Goal: Information Seeking & Learning: Learn about a topic

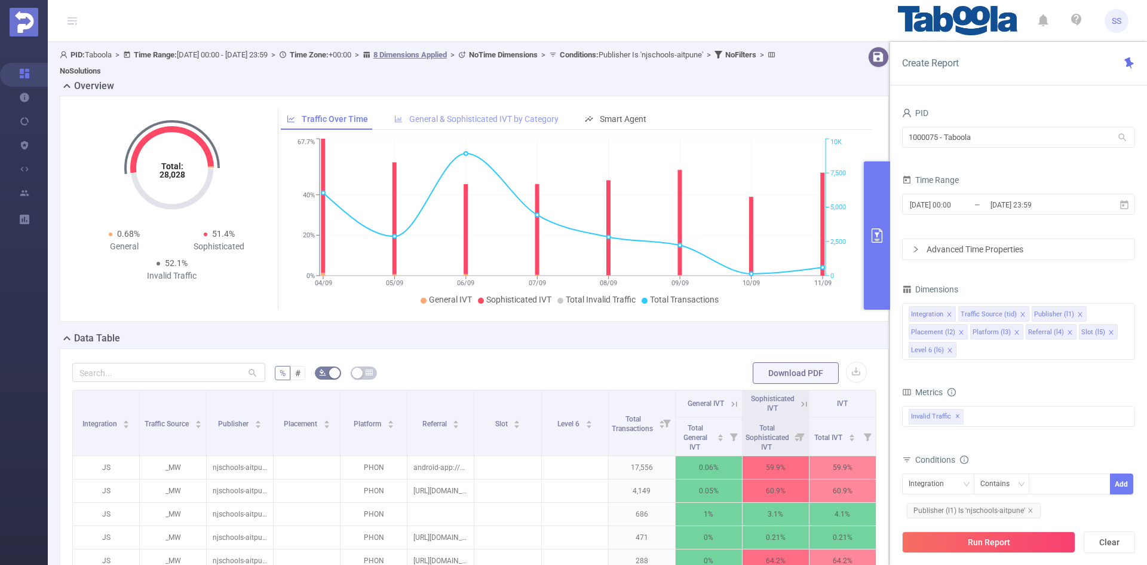
click at [512, 115] on span "General & Sophisticated IVT by Category" at bounding box center [483, 119] width 149 height 10
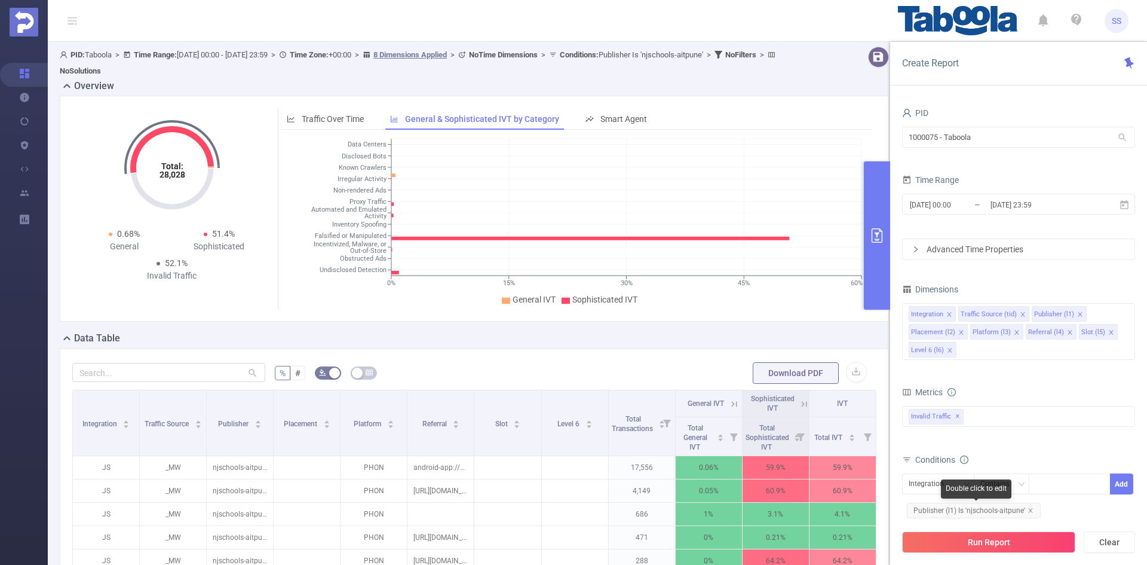
click at [922, 507] on span "Publisher (l1) Is 'njschools-aitpune'" at bounding box center [974, 510] width 134 height 16
click at [1102, 482] on icon "icon: close-circle" at bounding box center [1100, 482] width 7 height 7
paste input "housecoast"
type input "housecoast"
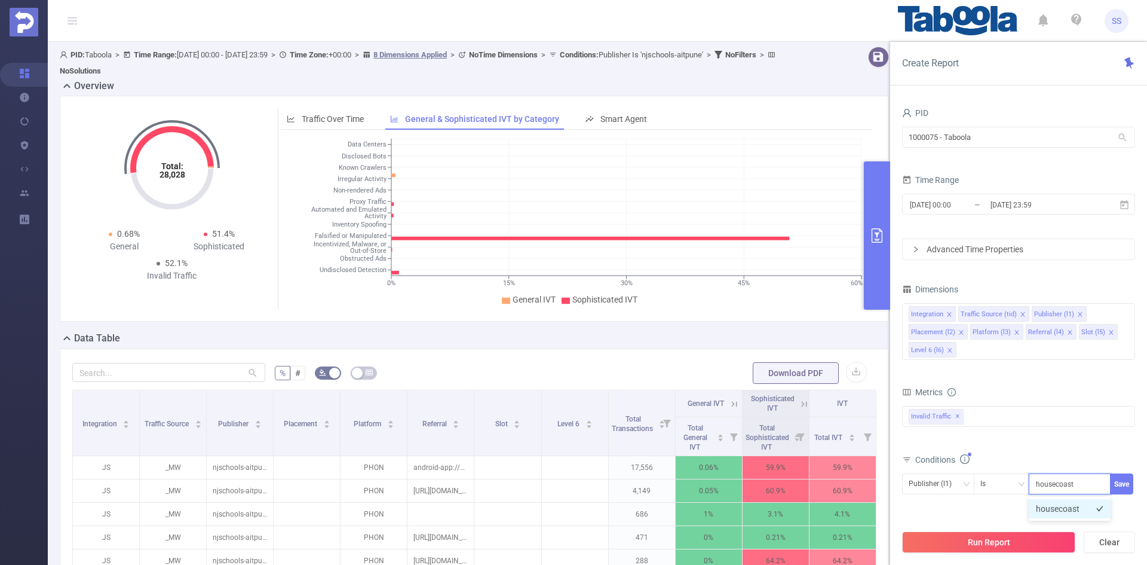
click at [1062, 510] on li "housecoast" at bounding box center [1070, 508] width 82 height 19
click at [1120, 487] on button "Save" at bounding box center [1121, 483] width 23 height 21
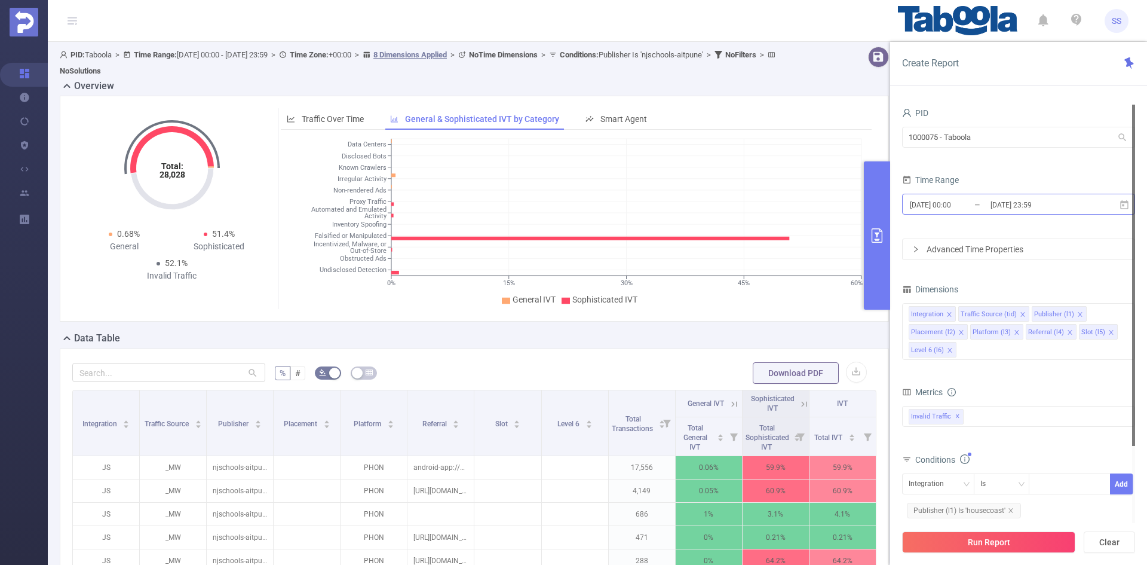
click at [998, 201] on input "[DATE] 23:59" at bounding box center [1037, 205] width 97 height 16
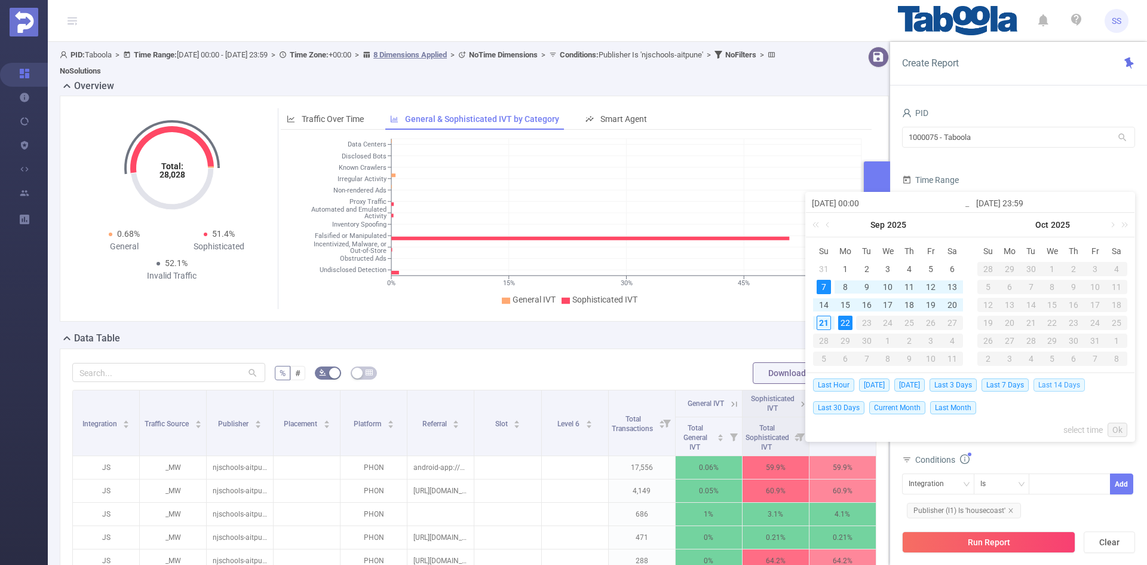
click at [1067, 380] on span "Last 14 Days" at bounding box center [1059, 384] width 51 height 13
type input "[DATE] 00:00"
type input "[DATE] 23:59"
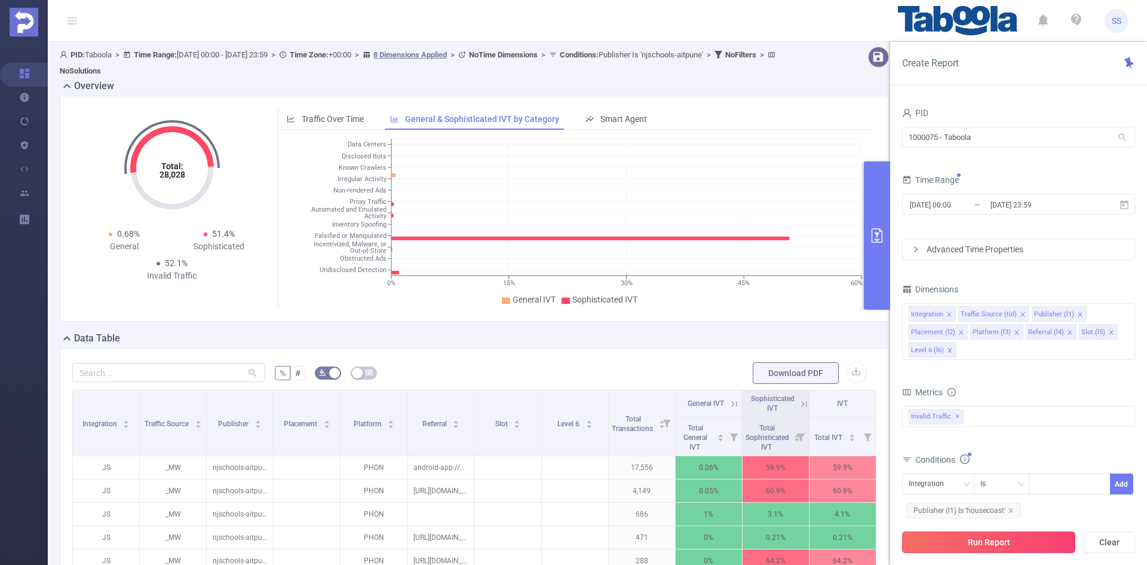
click at [1004, 550] on button "Run Report" at bounding box center [988, 542] width 173 height 22
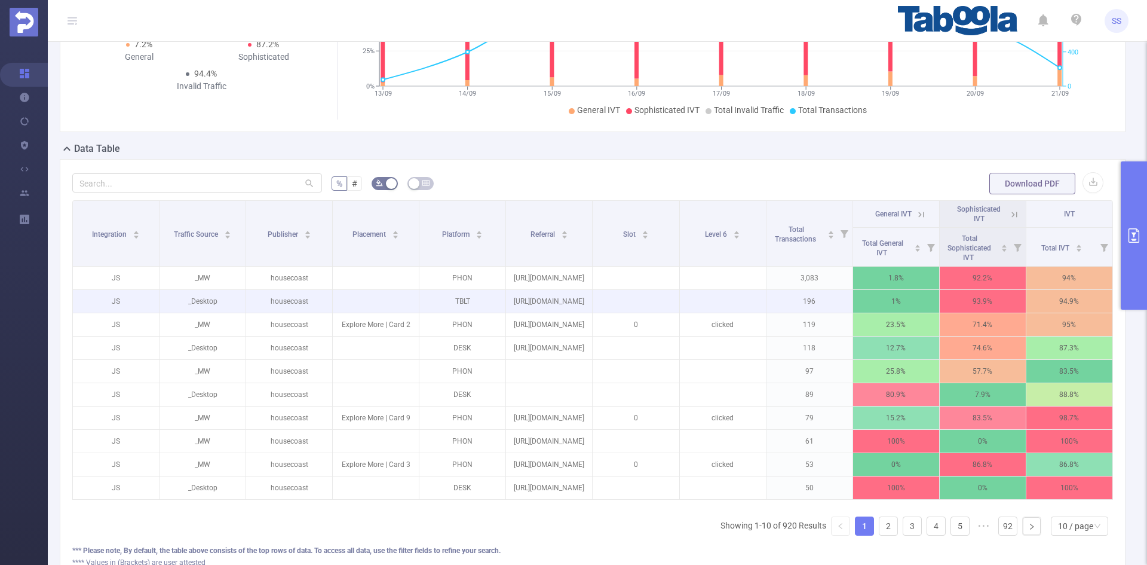
scroll to position [179, 0]
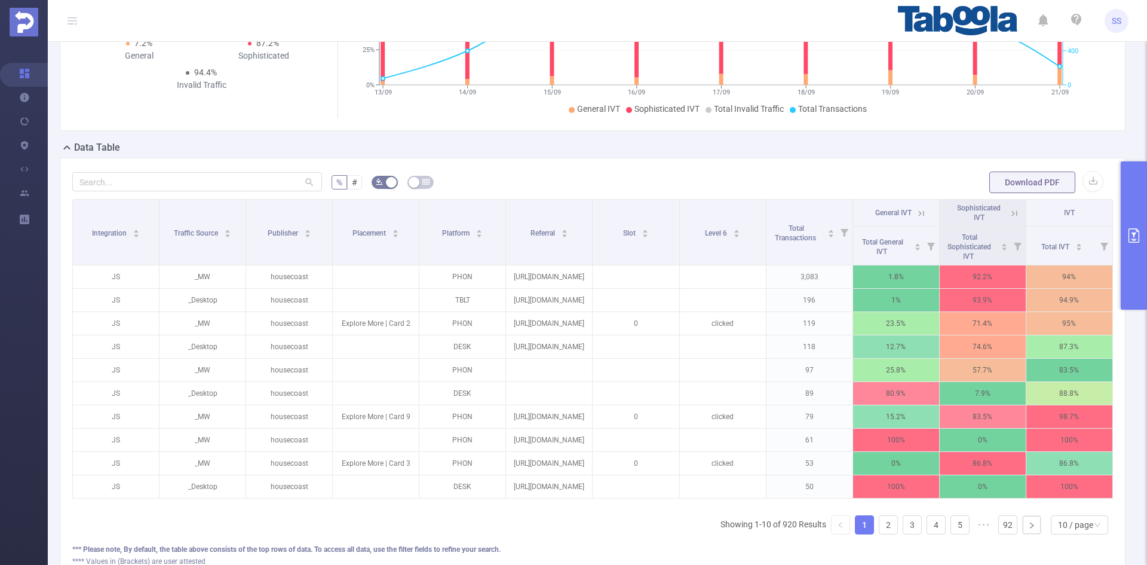
click at [1009, 213] on icon at bounding box center [1014, 213] width 11 height 11
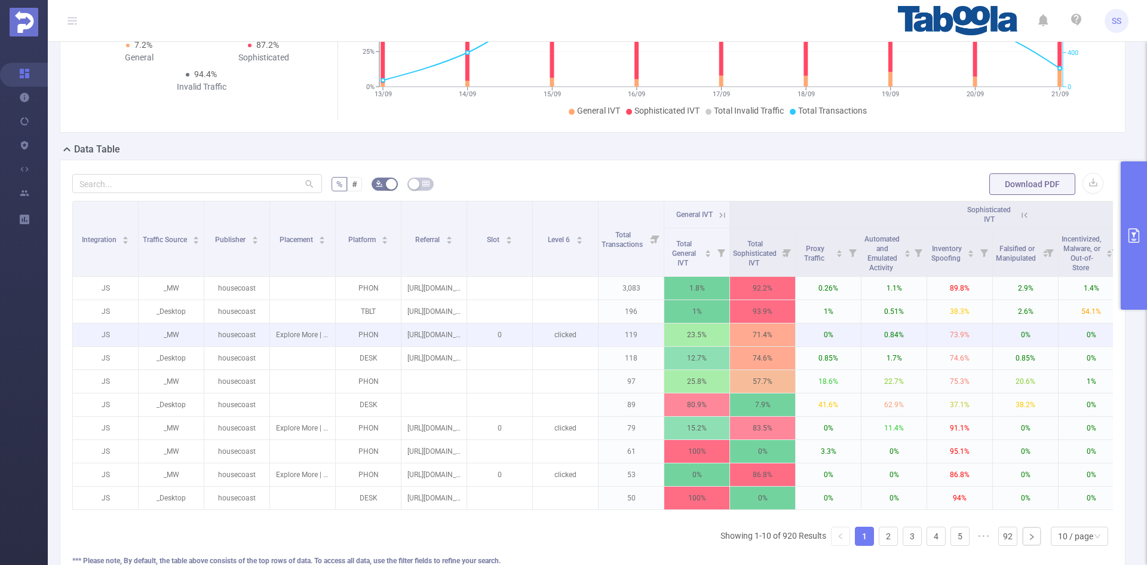
scroll to position [119, 0]
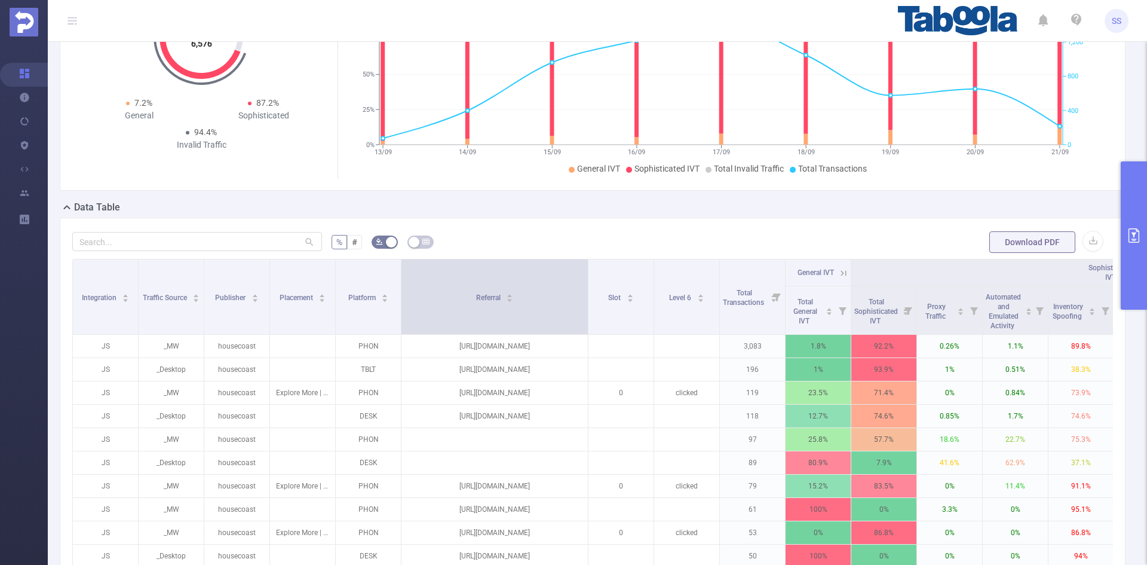
drag, startPoint x: 465, startPoint y: 315, endPoint x: 586, endPoint y: 318, distance: 121.3
click at [586, 318] on span at bounding box center [588, 296] width 6 height 75
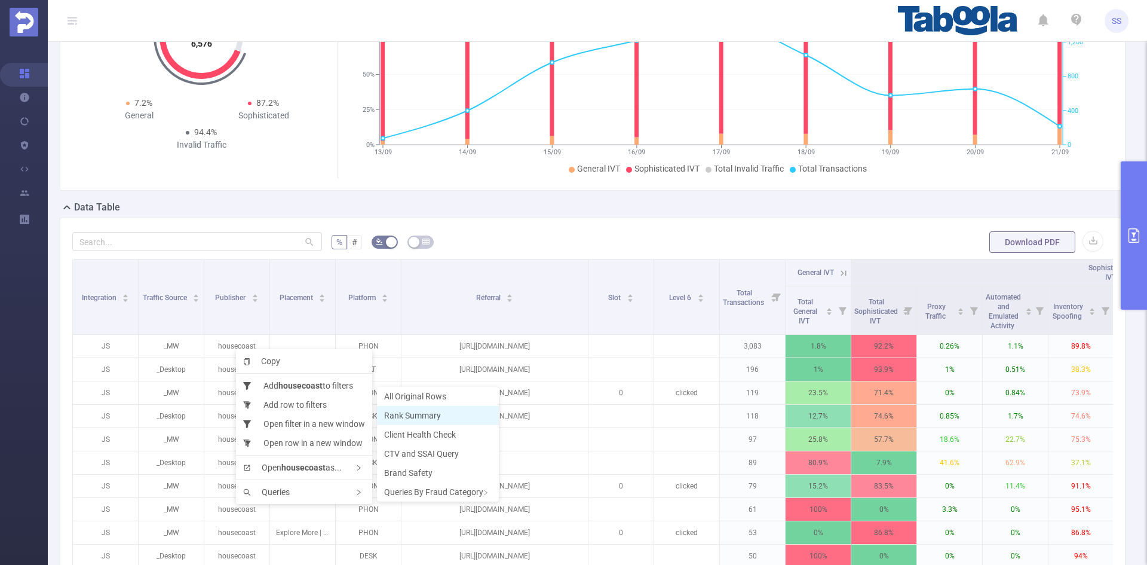
click at [418, 414] on span "Rank Summary" at bounding box center [412, 415] width 57 height 10
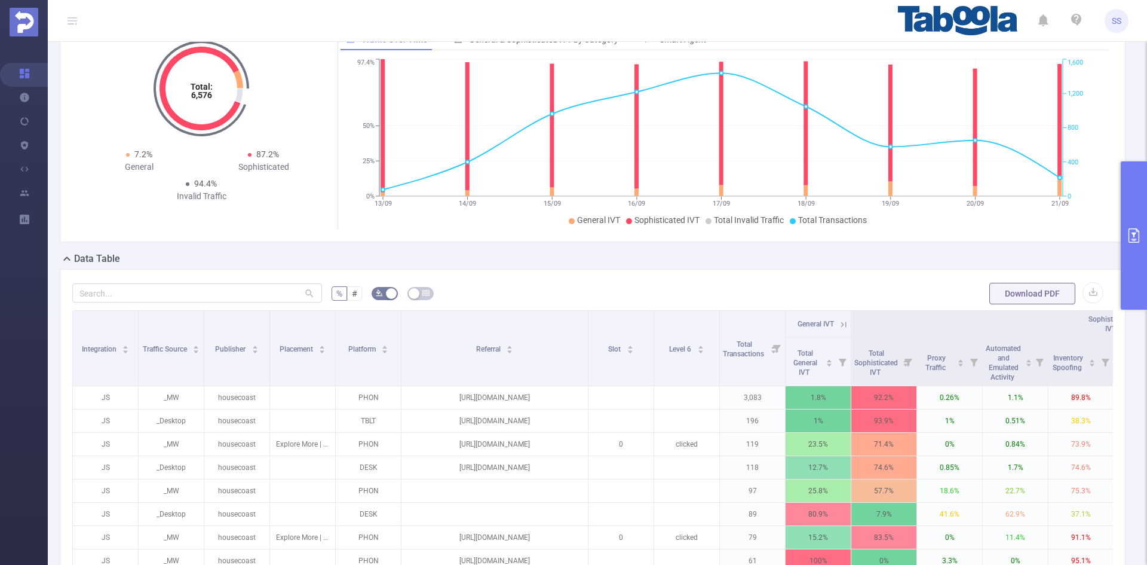
scroll to position [0, 0]
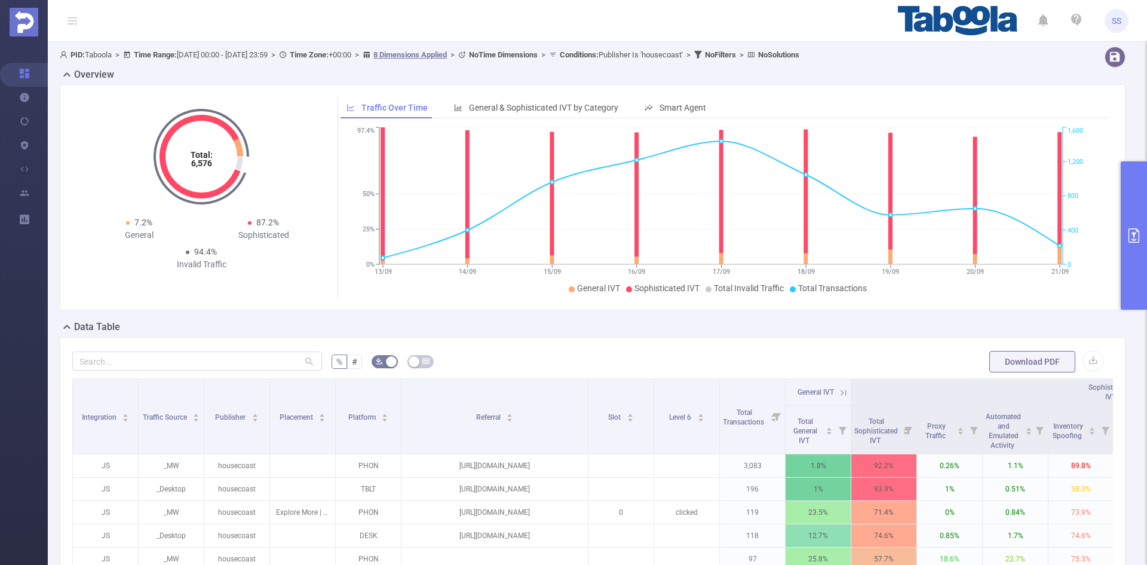
click at [1135, 268] on button "primary" at bounding box center [1134, 235] width 26 height 148
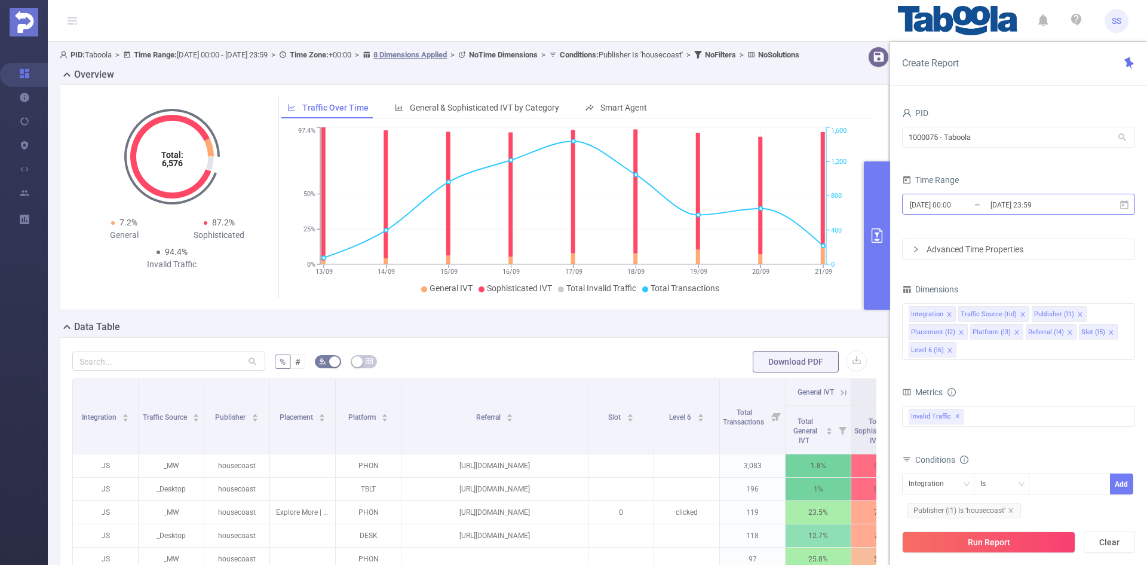
click at [971, 201] on input "[DATE] 00:00" at bounding box center [957, 205] width 97 height 16
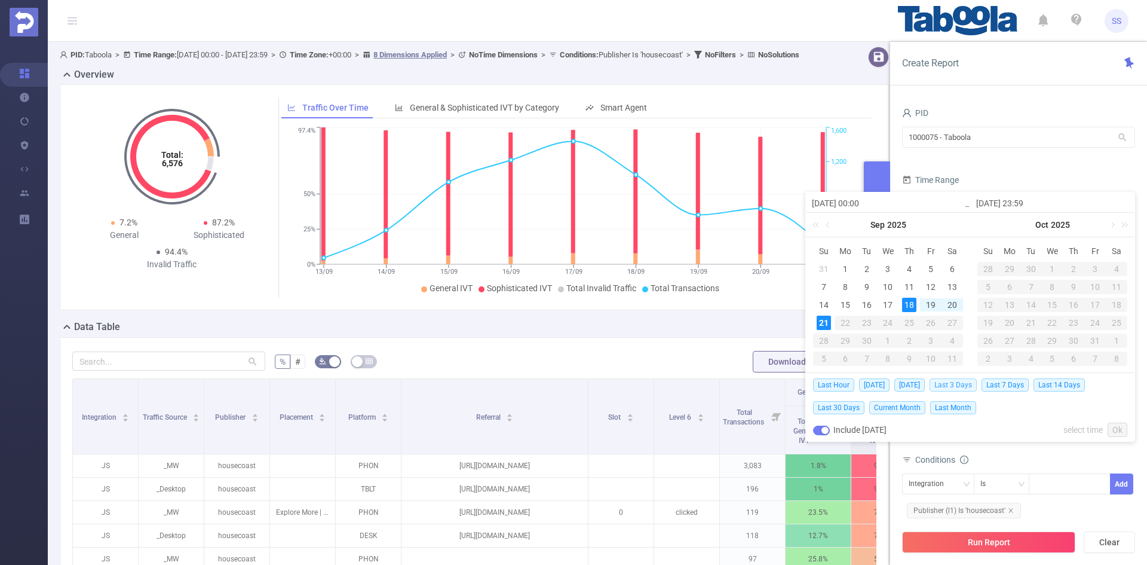
click at [974, 381] on span "Last 3 Days" at bounding box center [953, 384] width 47 height 13
type input "[DATE] 00:00"
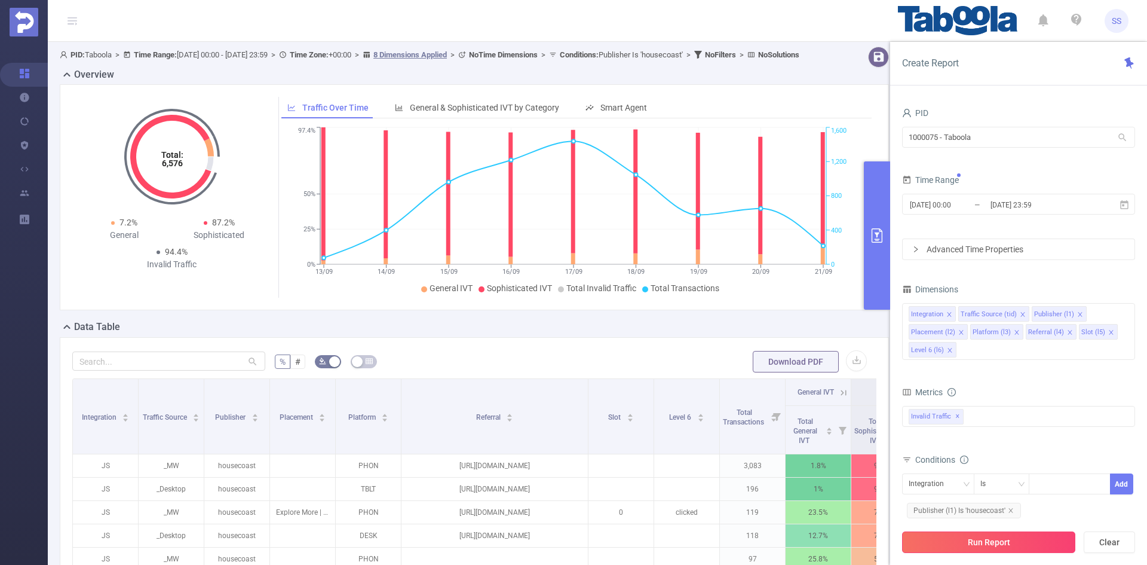
click at [1011, 547] on button "Run Report" at bounding box center [988, 542] width 173 height 22
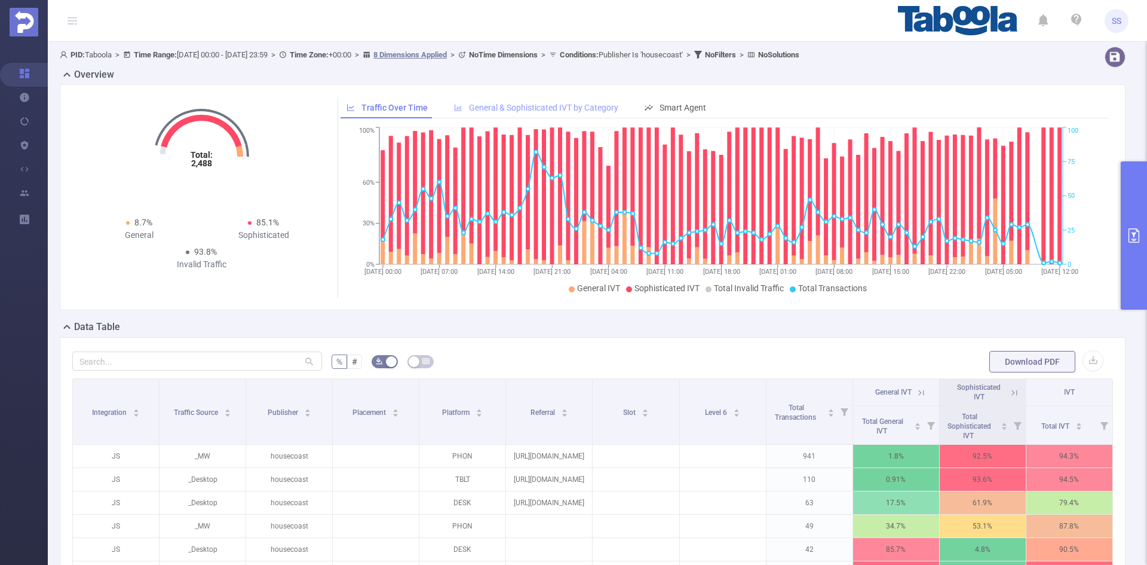
click at [568, 104] on span "General & Sophisticated IVT by Category" at bounding box center [543, 108] width 149 height 10
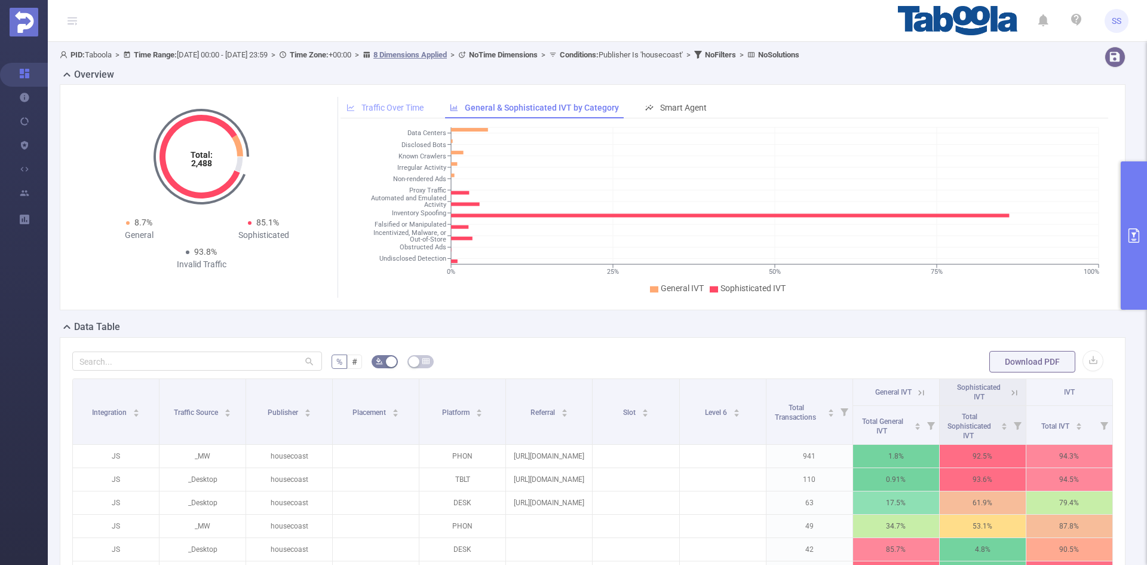
click at [375, 108] on span "Traffic Over Time" at bounding box center [392, 108] width 62 height 10
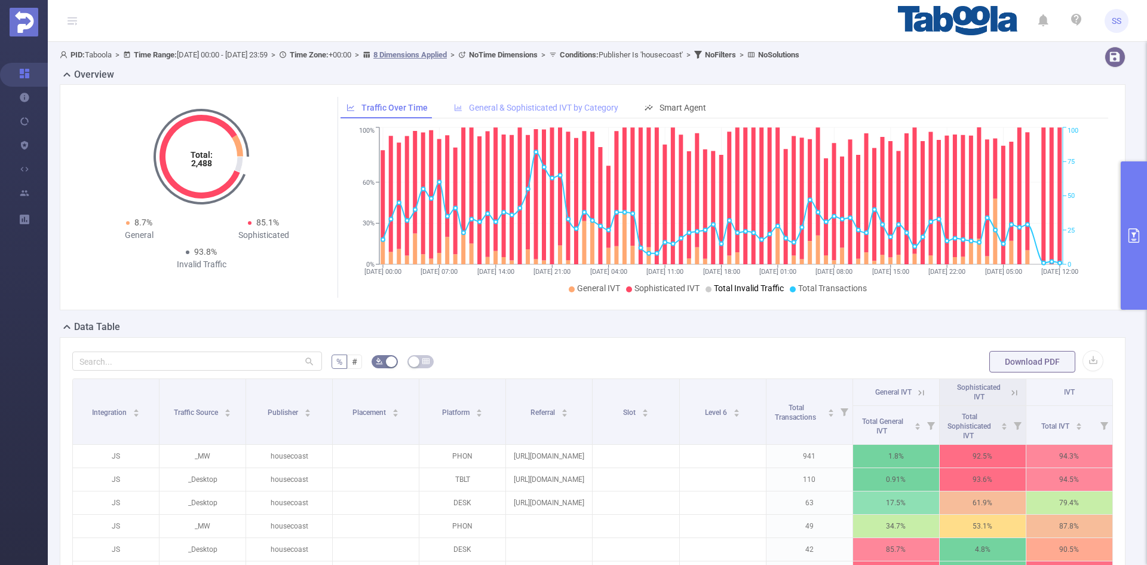
click at [532, 100] on div "General & Sophisticated IVT by Category" at bounding box center [536, 108] width 176 height 22
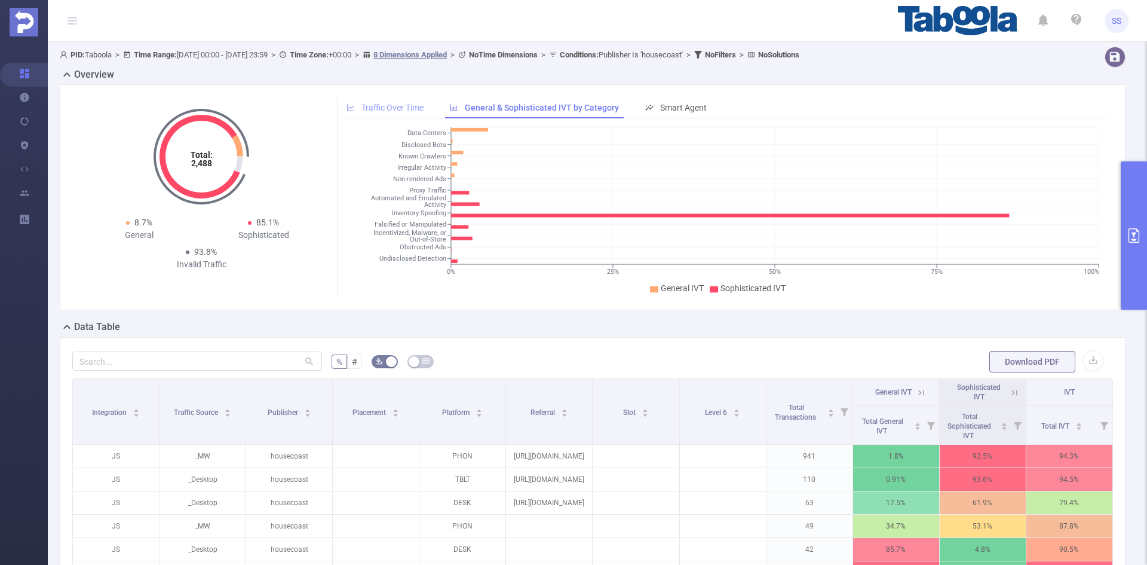
click at [368, 112] on span "Traffic Over Time" at bounding box center [392, 108] width 62 height 10
